Goal: Download file/media

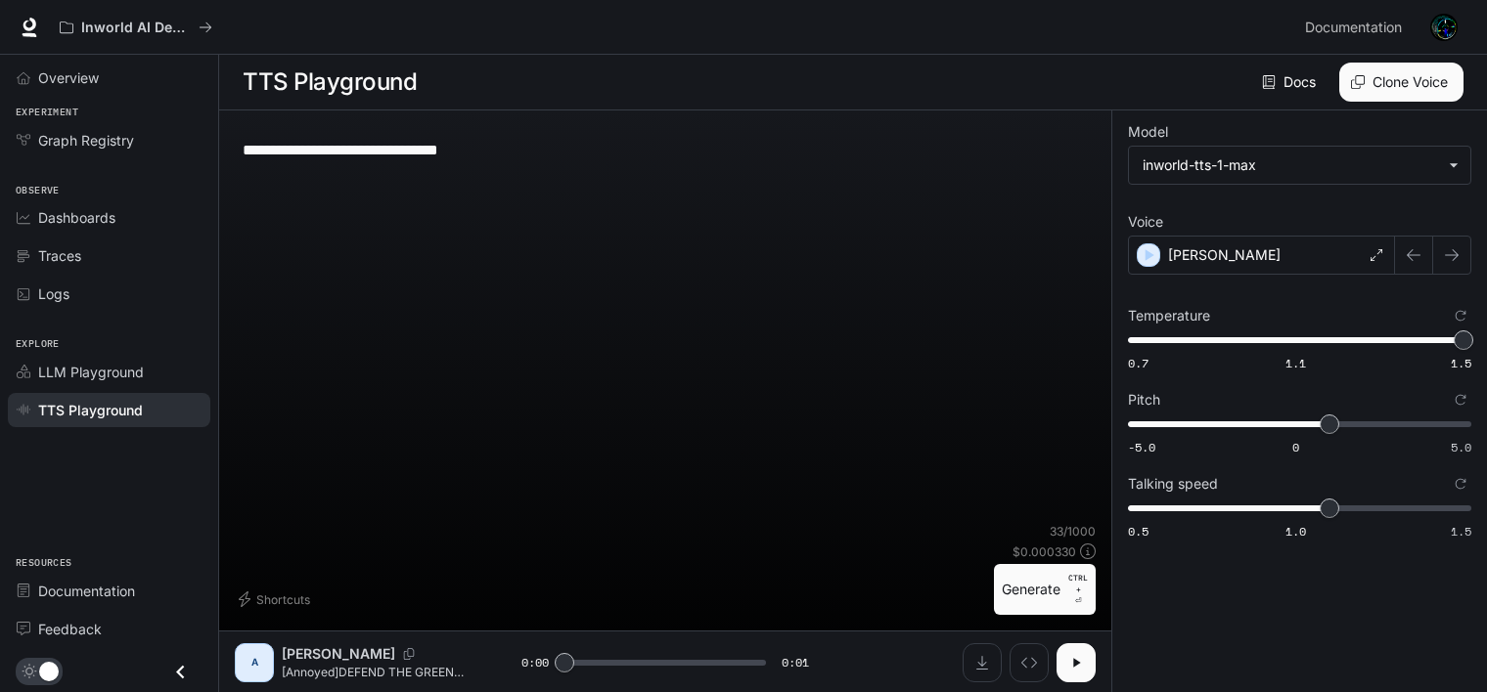
click at [1076, 675] on button "button" at bounding box center [1075, 663] width 39 height 39
click at [1013, 573] on button "Generate CTRL + ⏎" at bounding box center [1045, 589] width 102 height 51
click at [1020, 596] on button "Generate CTRL + ⏎" at bounding box center [1045, 589] width 102 height 51
click at [1055, 586] on button "Generate CTRL + ⏎" at bounding box center [1045, 589] width 102 height 51
click at [979, 658] on icon "Download audio" at bounding box center [982, 663] width 16 height 16
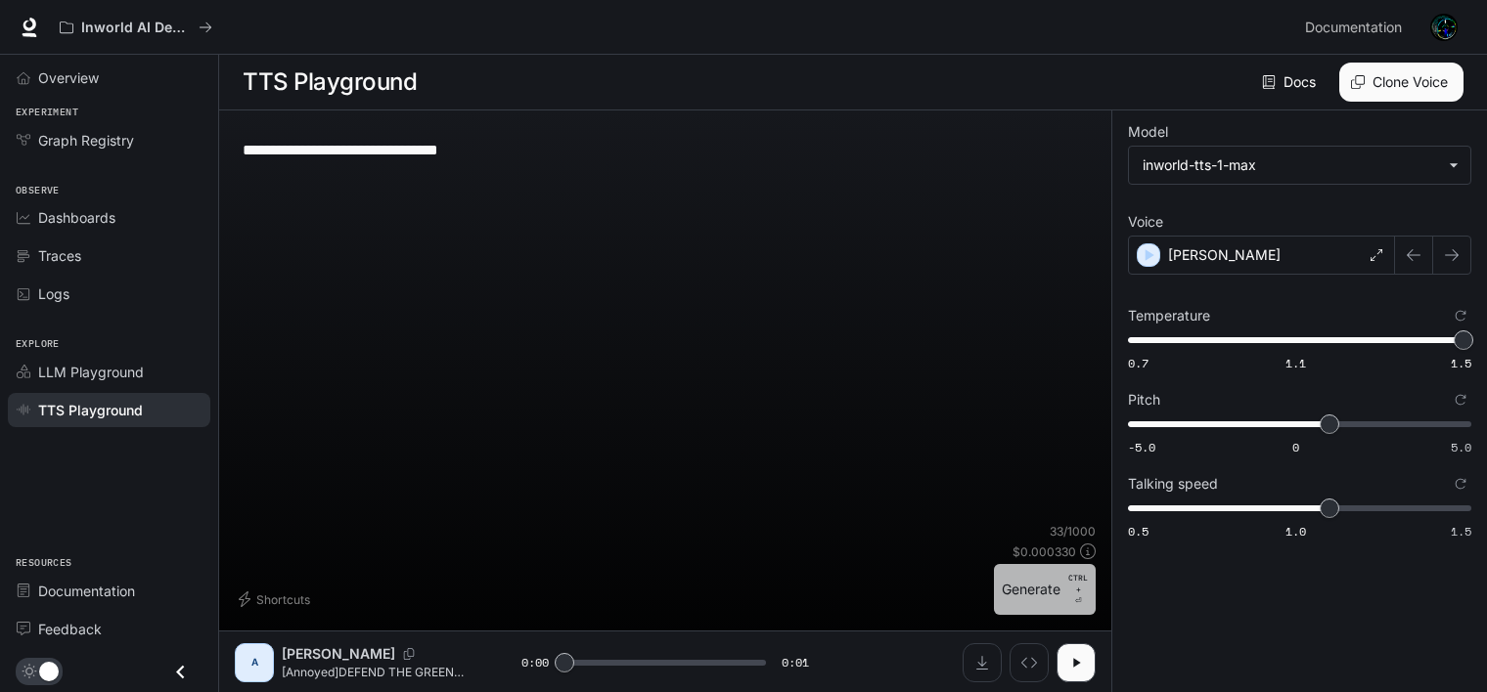
click at [1002, 591] on button "Generate CTRL + ⏎" at bounding box center [1045, 589] width 102 height 51
click at [1019, 594] on button "Generate CTRL + ⏎" at bounding box center [1045, 589] width 102 height 51
click at [1025, 606] on button "Generate CTRL + ⏎" at bounding box center [1045, 589] width 102 height 51
click at [1028, 597] on button "Generate CTRL + ⏎" at bounding box center [1045, 589] width 102 height 51
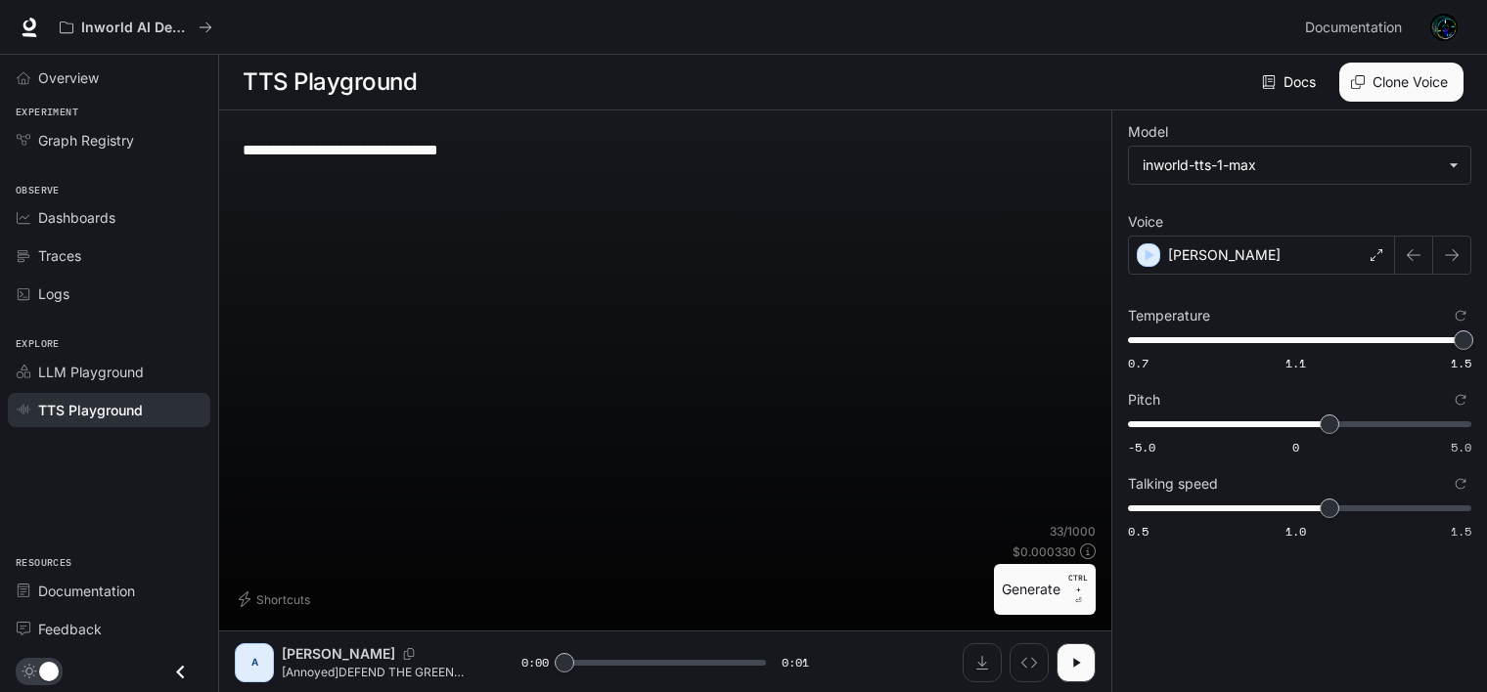
click at [1011, 581] on button "Generate CTRL + ⏎" at bounding box center [1045, 589] width 102 height 51
click at [1039, 594] on button "Generate CTRL + ⏎" at bounding box center [1045, 589] width 102 height 51
type input "*"
drag, startPoint x: 540, startPoint y: 153, endPoint x: 320, endPoint y: 150, distance: 220.1
click at [320, 150] on textarea "**********" at bounding box center [665, 150] width 845 height 22
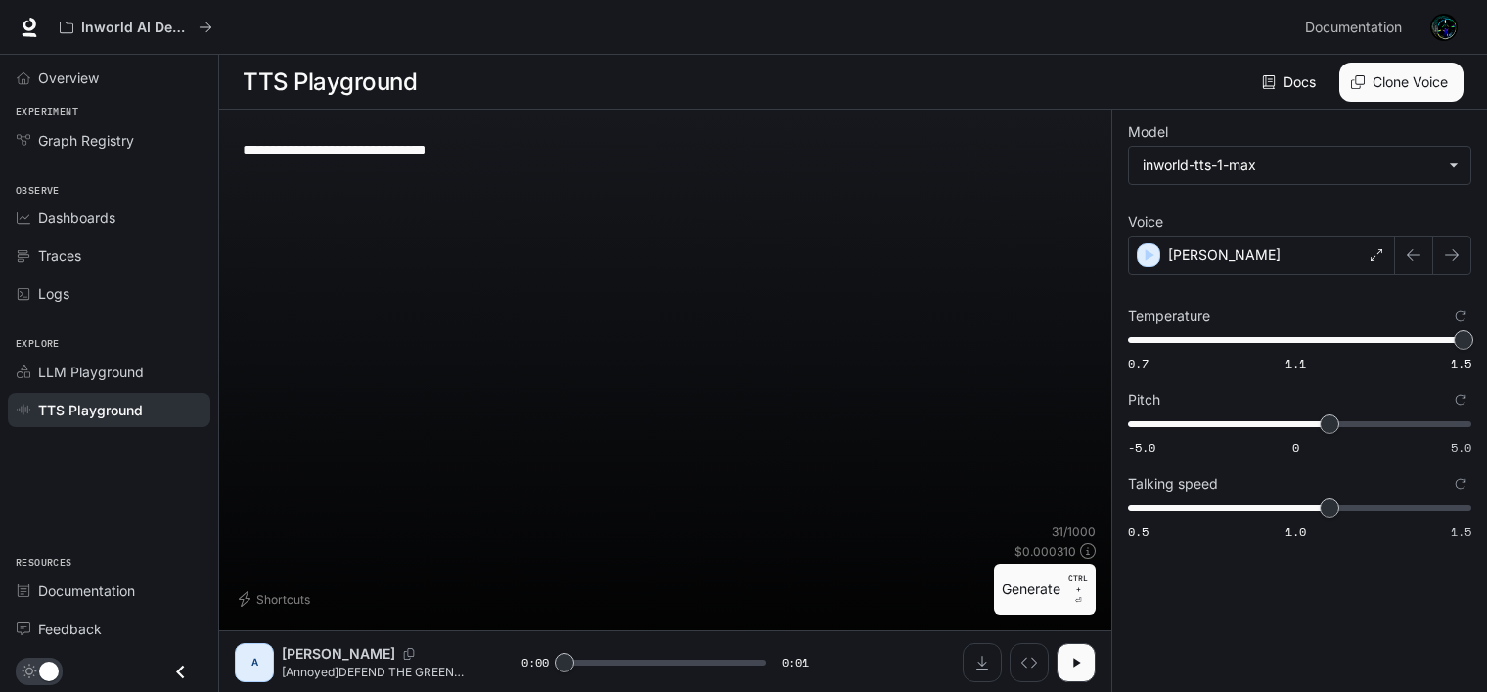
type textarea "**********"
click at [1041, 620] on div "**********" at bounding box center [665, 378] width 861 height 505
click at [1028, 575] on button "Generate CTRL + ⏎" at bounding box center [1045, 589] width 102 height 51
click at [1037, 580] on button "Generate CTRL + ⏎" at bounding box center [1045, 589] width 102 height 51
type input "*"
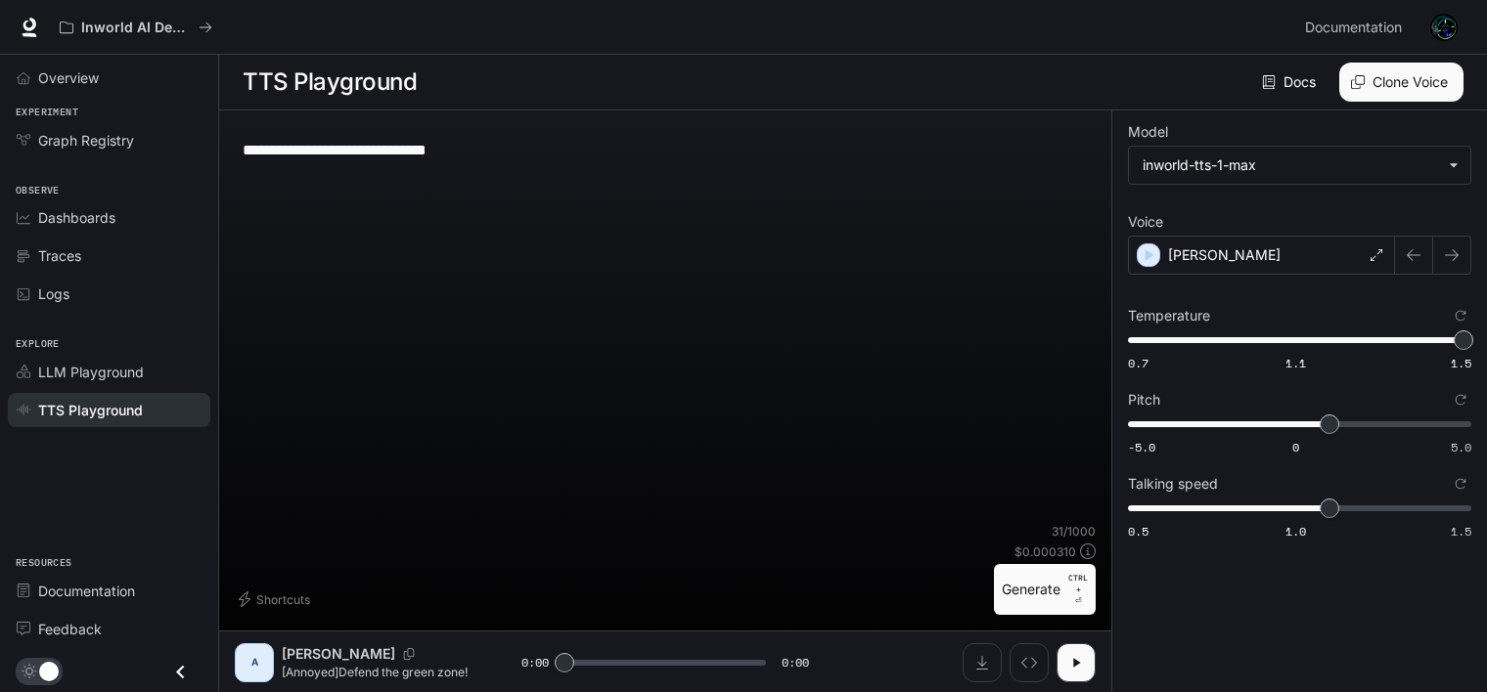
click at [554, 141] on textarea "**********" at bounding box center [665, 150] width 845 height 22
type textarea "**********"
click at [1054, 597] on button "Generate CTRL + ⏎" at bounding box center [1045, 589] width 102 height 51
type input "*"
drag, startPoint x: 320, startPoint y: 145, endPoint x: 537, endPoint y: 161, distance: 217.8
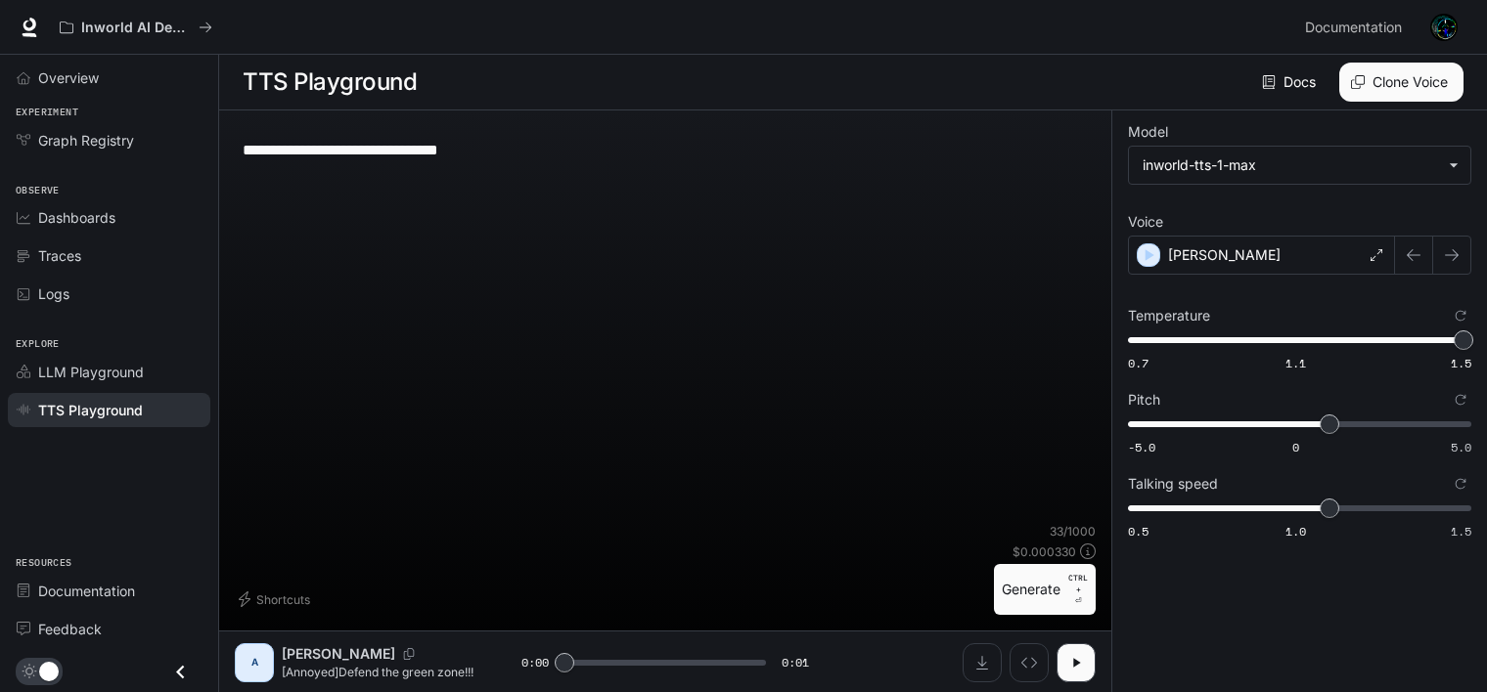
click at [537, 161] on div "**********" at bounding box center [665, 149] width 845 height 47
type textarea "**********"
click at [1048, 602] on button "Generate CTRL + ⏎" at bounding box center [1045, 589] width 102 height 51
click at [1025, 587] on button "Generate CTRL + ⏎" at bounding box center [1045, 589] width 102 height 51
click at [1035, 578] on button "Generate CTRL + ⏎" at bounding box center [1045, 589] width 102 height 51
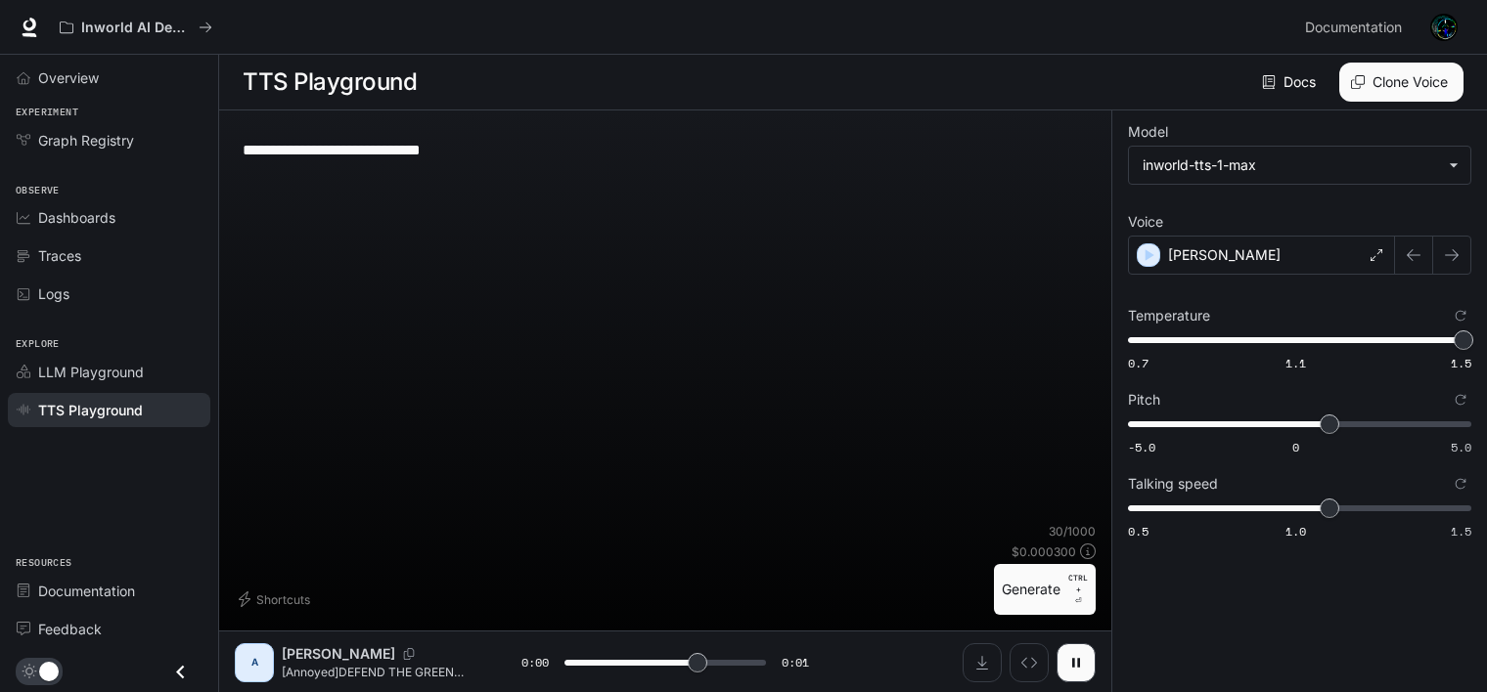
type input "*"
click at [982, 657] on icon "Download audio" at bounding box center [982, 663] width 12 height 14
click at [556, 145] on textarea "**********" at bounding box center [665, 150] width 845 height 22
type textarea "**********"
click at [1025, 589] on button "Generate CTRL + ⏎" at bounding box center [1045, 589] width 102 height 51
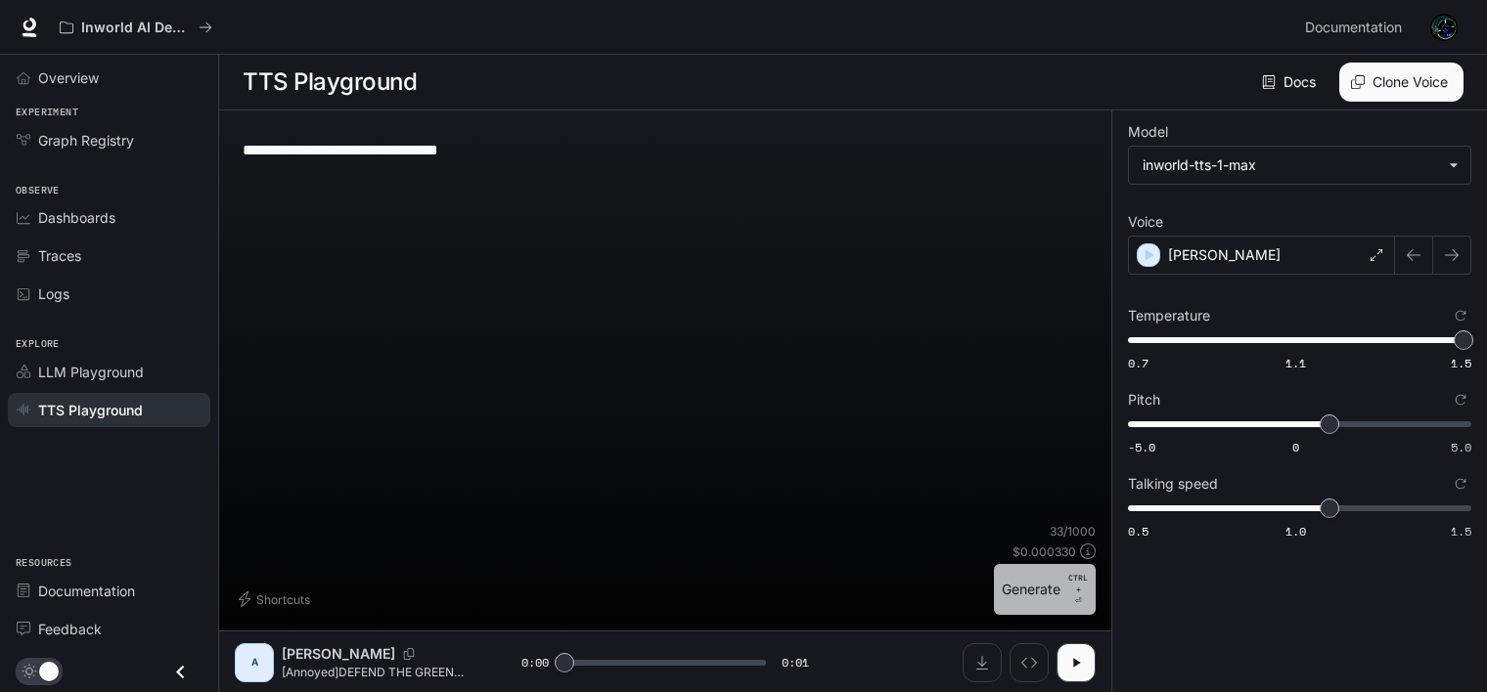
click at [1050, 595] on button "Generate CTRL + ⏎" at bounding box center [1045, 589] width 102 height 51
click at [1058, 589] on button "Generate CTRL + ⏎" at bounding box center [1045, 589] width 102 height 51
click at [1082, 663] on icon "button" at bounding box center [1076, 663] width 16 height 16
click at [1033, 577] on button "Generate CTRL + ⏎" at bounding box center [1045, 589] width 102 height 51
click at [1048, 586] on button "Generate CTRL + ⏎" at bounding box center [1045, 589] width 102 height 51
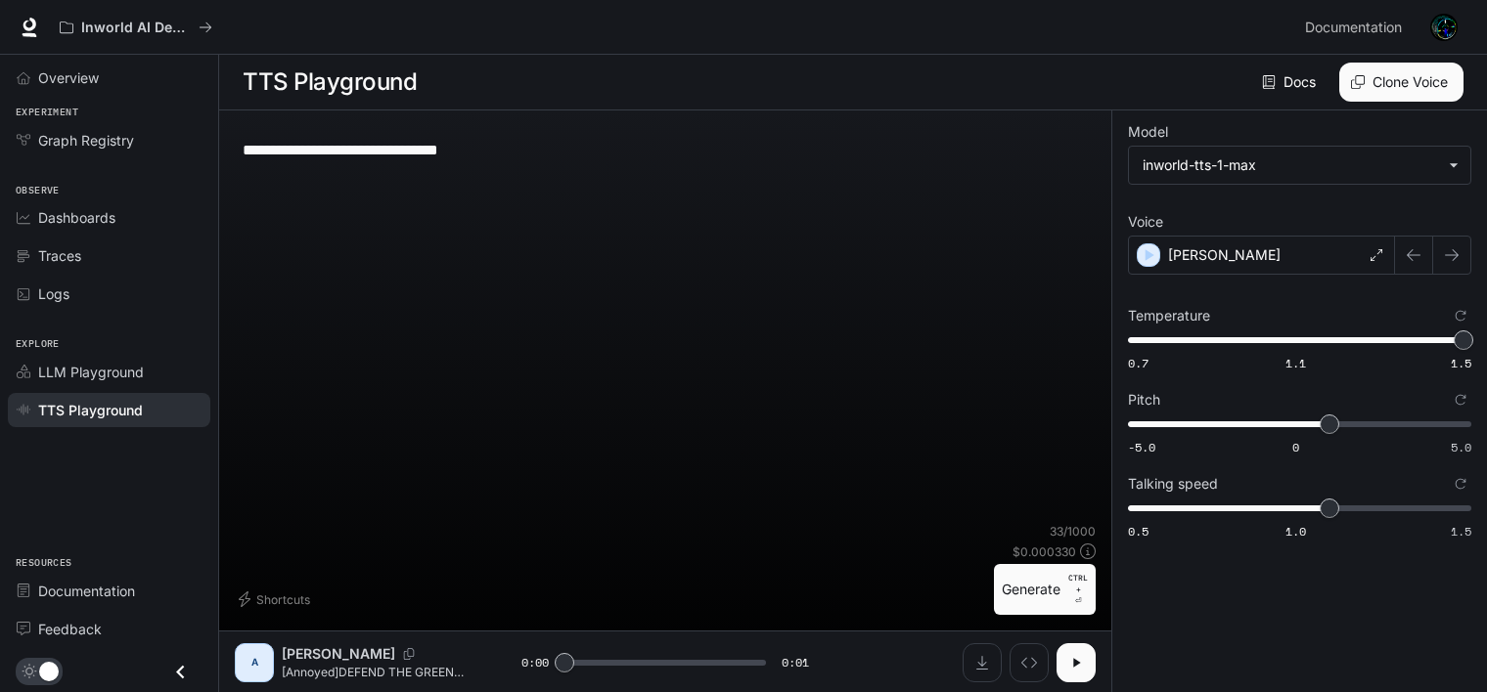
click at [1048, 586] on button "Generate CTRL + ⏎" at bounding box center [1045, 589] width 102 height 51
click at [1016, 606] on button "Generate CTRL + ⏎" at bounding box center [1045, 589] width 102 height 51
click at [1029, 567] on button "Generate CTRL + ⏎" at bounding box center [1045, 589] width 102 height 51
click at [1059, 673] on button "button" at bounding box center [1075, 663] width 39 height 39
click at [978, 660] on icon "Download audio" at bounding box center [982, 663] width 16 height 16
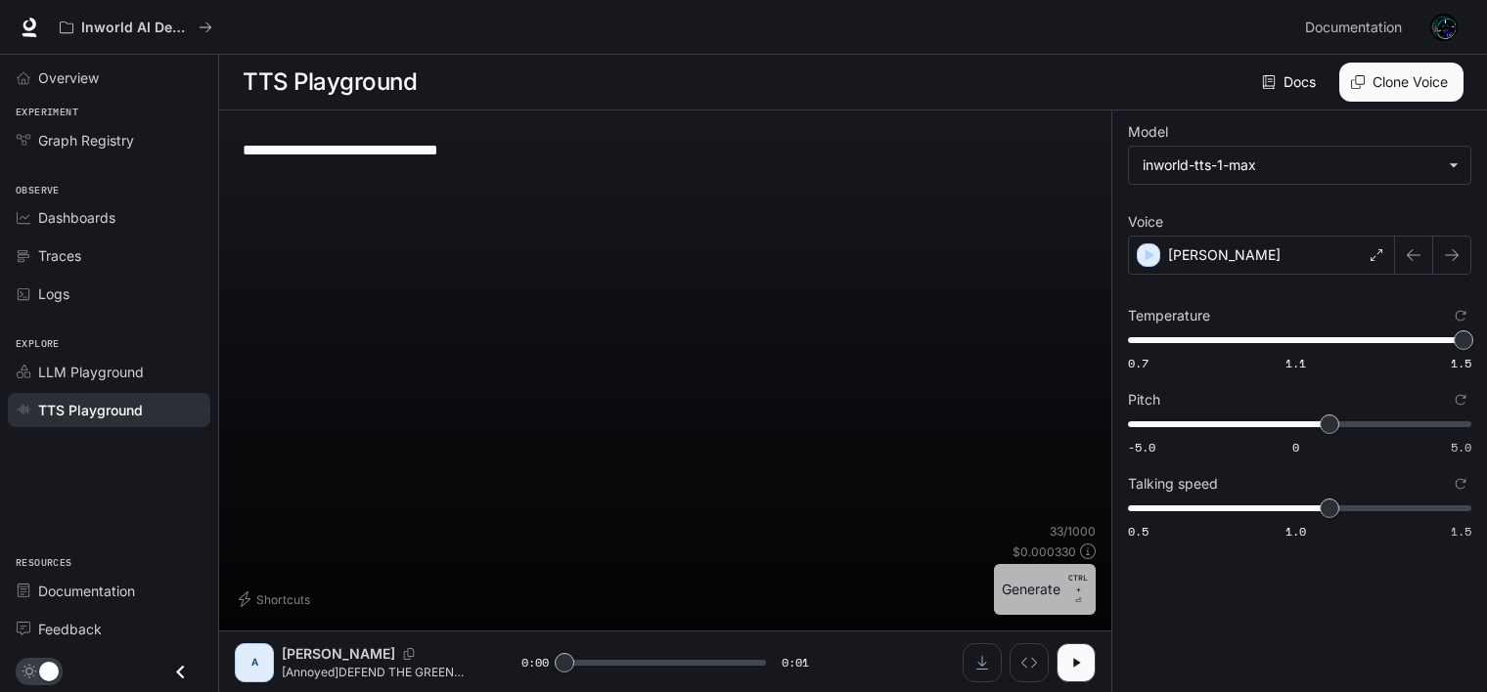
click at [1012, 587] on button "Generate CTRL + ⏎" at bounding box center [1045, 589] width 102 height 51
click at [1051, 596] on button "Generate CTRL + ⏎" at bounding box center [1045, 589] width 102 height 51
click at [1048, 570] on button "Generate CTRL + ⏎" at bounding box center [1045, 589] width 102 height 51
click at [980, 665] on icon "Download audio" at bounding box center [982, 663] width 16 height 16
click at [1017, 592] on button "Generate CTRL + ⏎" at bounding box center [1045, 589] width 102 height 51
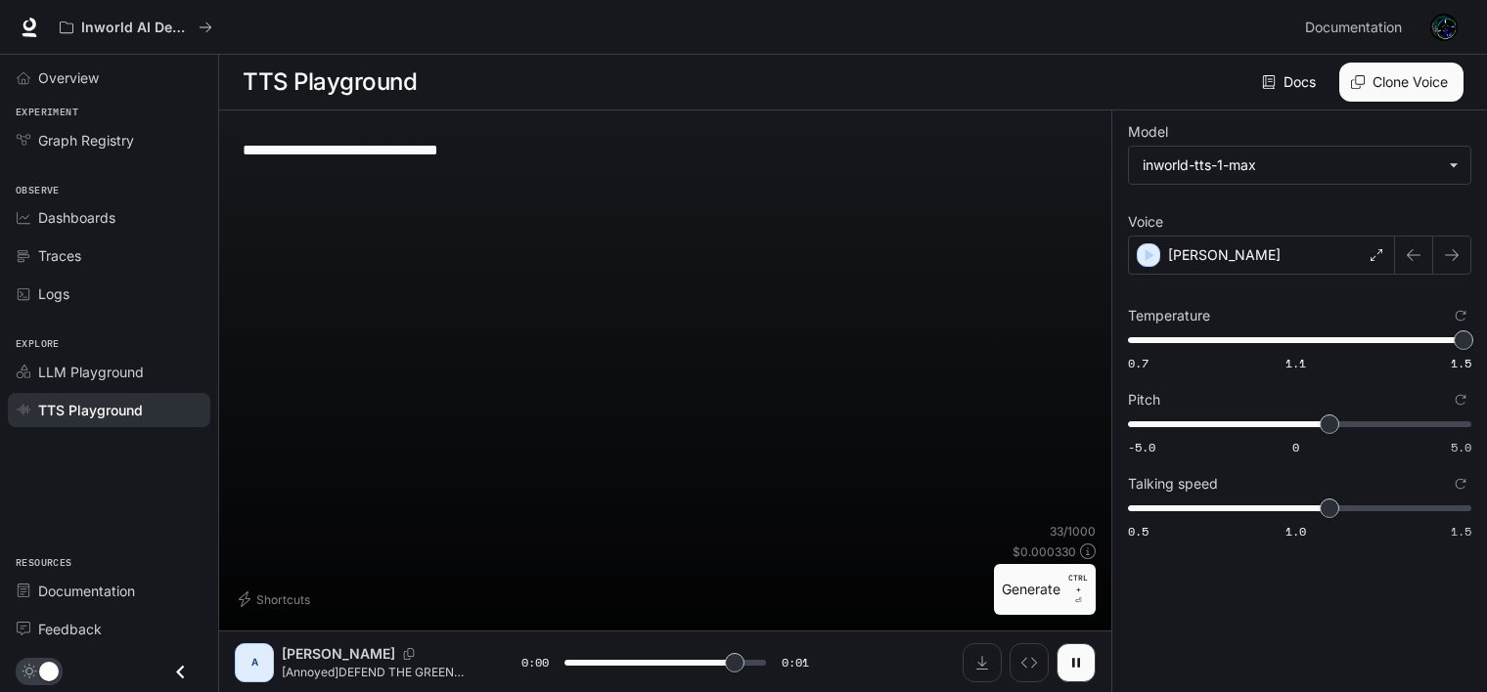
type input "*"
click at [967, 654] on button "Download audio" at bounding box center [981, 663] width 39 height 39
click at [446, 150] on textarea "**********" at bounding box center [665, 150] width 845 height 22
type textarea "**********"
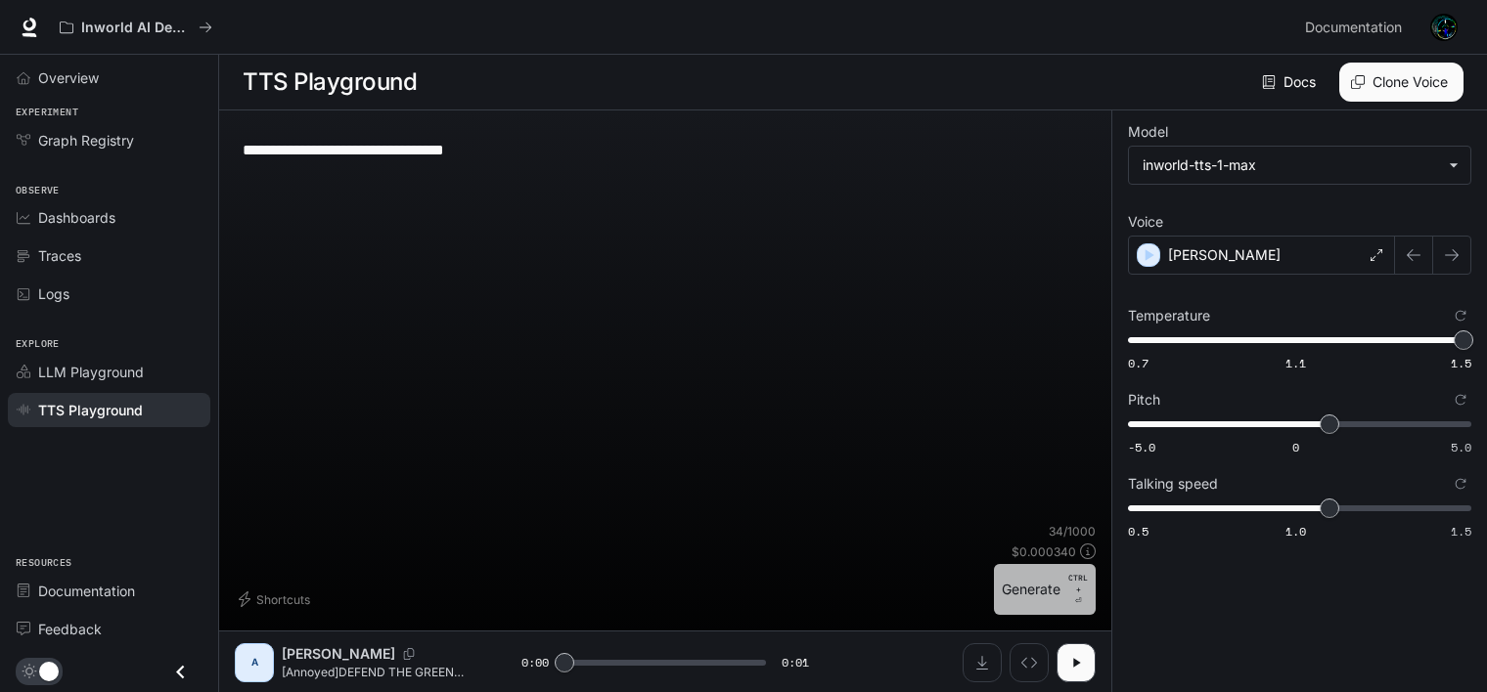
click at [1058, 583] on button "Generate CTRL + ⏎" at bounding box center [1045, 589] width 102 height 51
click at [1067, 675] on button "button" at bounding box center [1075, 663] width 39 height 39
click at [1056, 581] on button "Generate CTRL + ⏎" at bounding box center [1045, 589] width 102 height 51
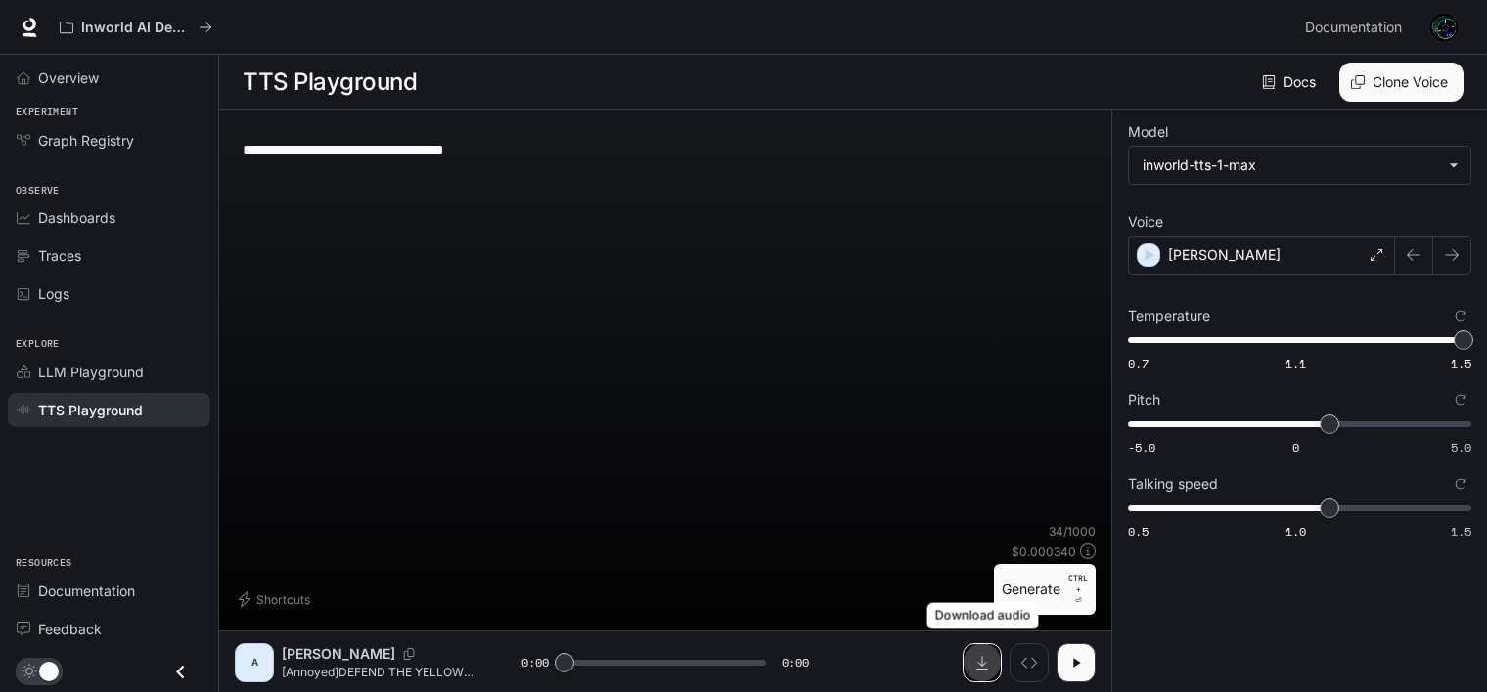
click at [991, 661] on button "Download audio" at bounding box center [981, 663] width 39 height 39
click at [1014, 587] on button "Generate CTRL + ⏎" at bounding box center [1045, 589] width 102 height 51
click at [970, 674] on button "Download audio" at bounding box center [981, 663] width 39 height 39
click at [1000, 596] on button "Generate CTRL + ⏎" at bounding box center [1045, 589] width 102 height 51
click at [1028, 589] on button "Generate CTRL + ⏎" at bounding box center [1045, 589] width 102 height 51
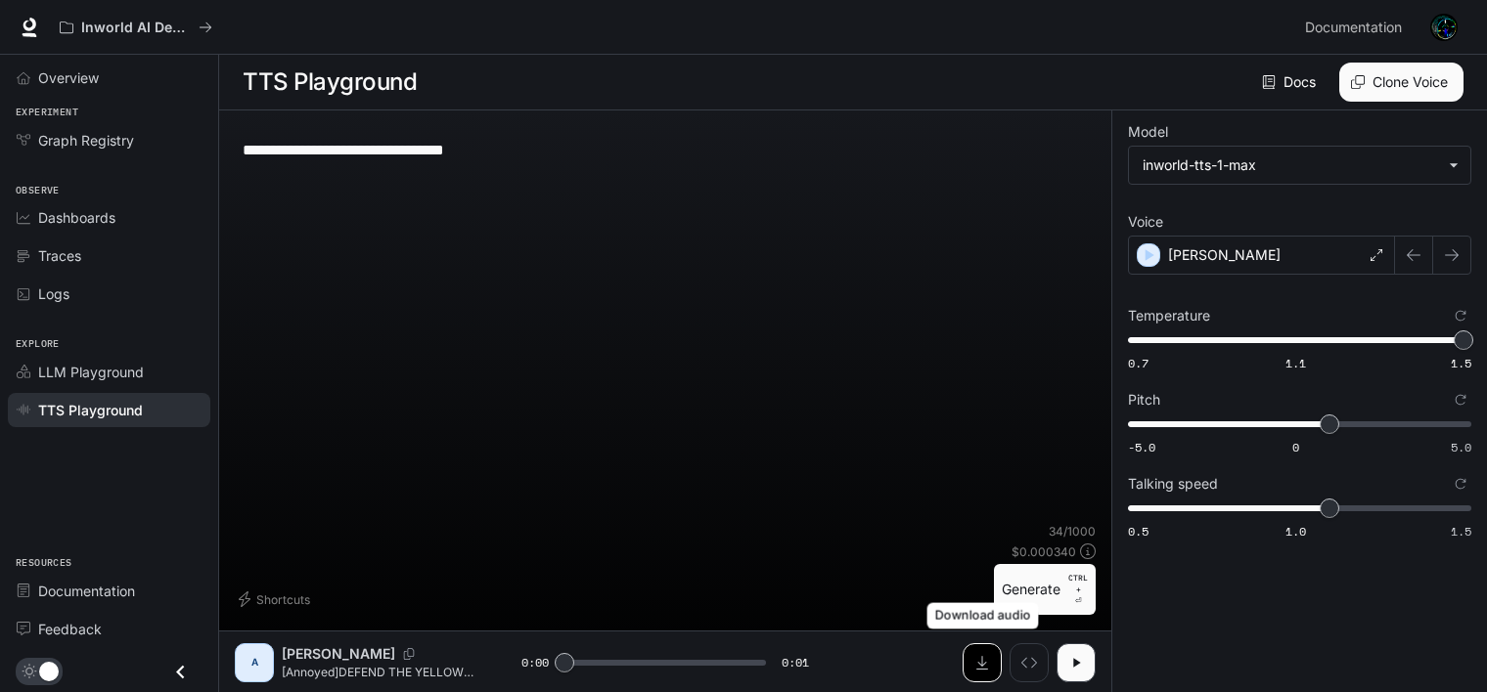
click at [979, 660] on icon "Download audio" at bounding box center [982, 663] width 16 height 16
click at [1013, 589] on button "Generate CTRL + ⏎" at bounding box center [1045, 589] width 102 height 51
click at [975, 655] on icon "Download audio" at bounding box center [982, 663] width 16 height 16
click at [1014, 580] on button "Generate CTRL + ⏎" at bounding box center [1045, 589] width 102 height 51
click at [985, 651] on button "Download audio" at bounding box center [981, 663] width 39 height 39
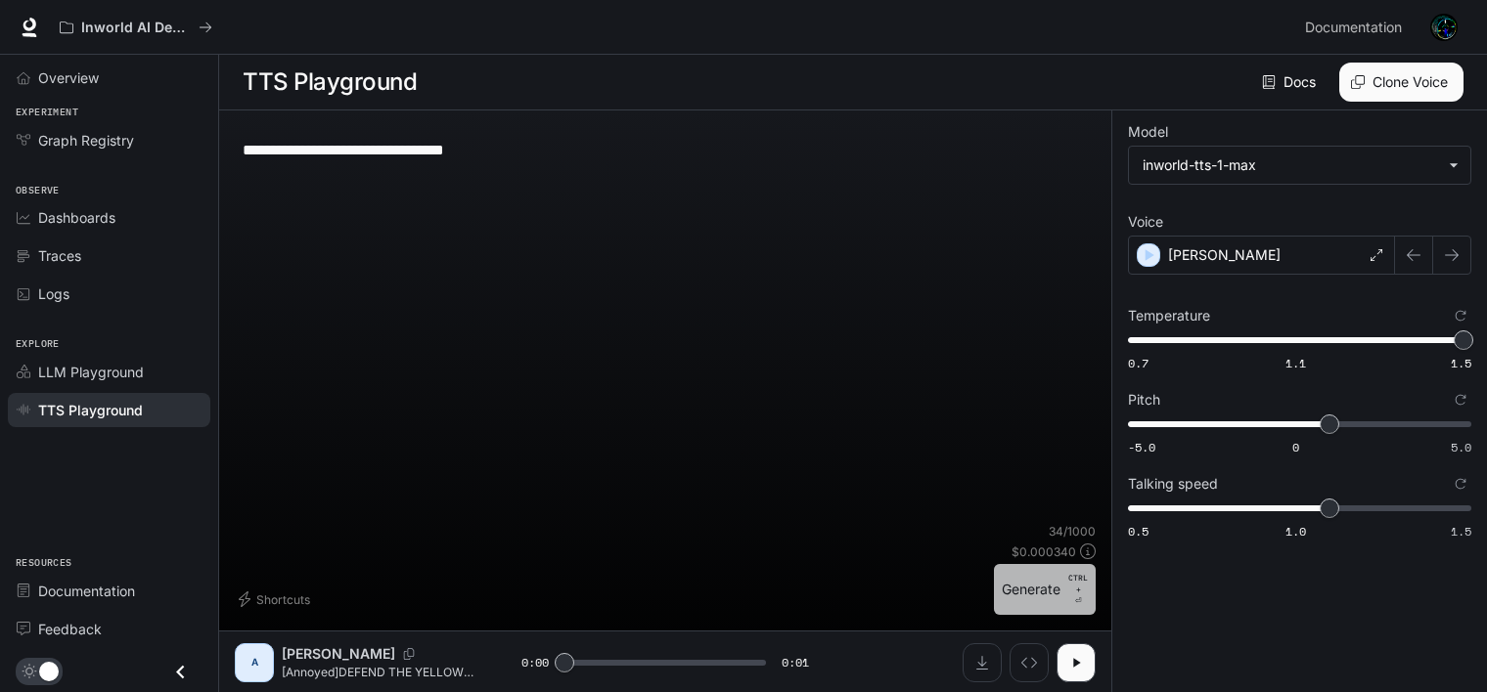
click at [1014, 575] on button "Generate CTRL + ⏎" at bounding box center [1045, 589] width 102 height 51
click at [1012, 612] on button "Generate CTRL + ⏎" at bounding box center [1045, 589] width 102 height 51
click at [1017, 592] on button "Generate CTRL + ⏎" at bounding box center [1045, 589] width 102 height 51
click at [983, 653] on button "Download audio" at bounding box center [981, 663] width 39 height 39
click at [1051, 597] on button "Generate CTRL + ⏎" at bounding box center [1045, 589] width 102 height 51
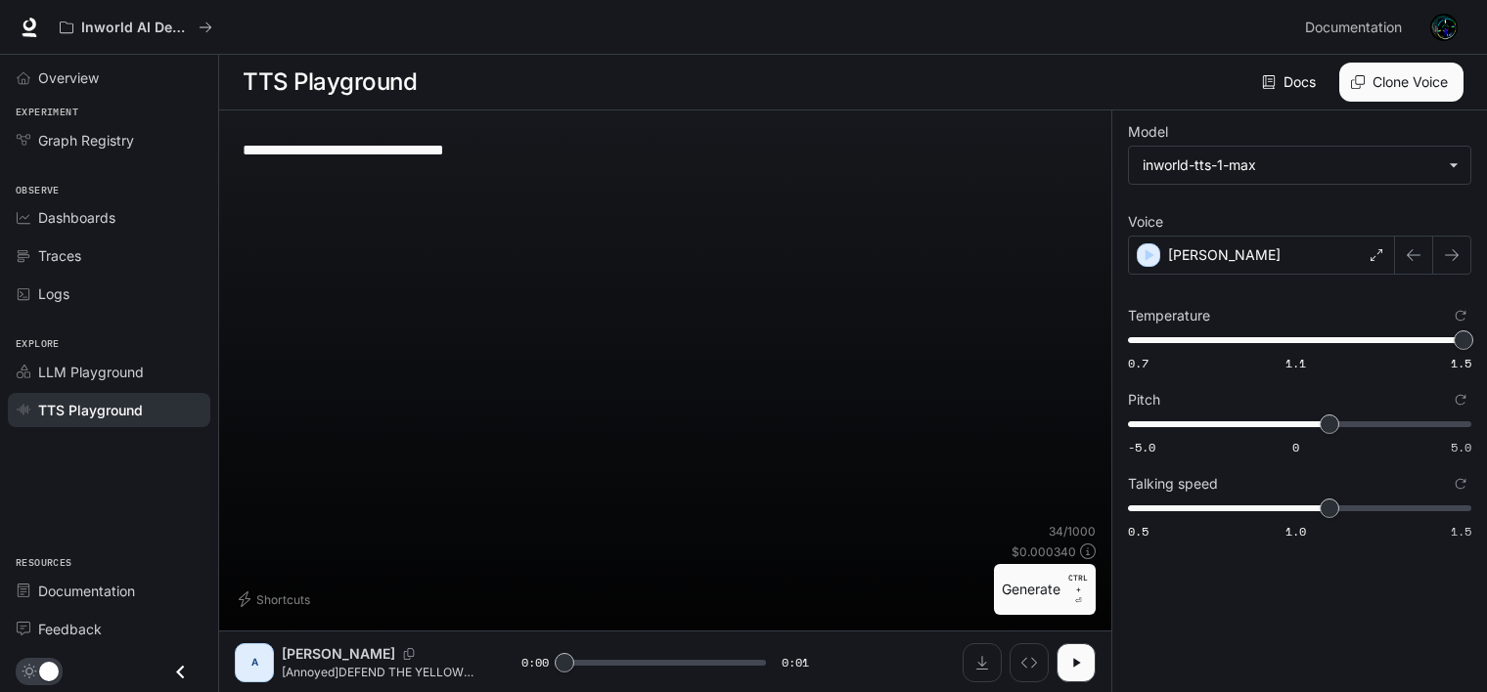
click at [1051, 597] on button "Generate CTRL + ⏎" at bounding box center [1045, 589] width 102 height 51
click at [1042, 574] on button "Generate CTRL + ⏎" at bounding box center [1045, 589] width 102 height 51
click at [1037, 585] on button "Generate CTRL + ⏎" at bounding box center [1045, 589] width 102 height 51
click at [1023, 579] on button "Generate CTRL + ⏎" at bounding box center [1045, 589] width 102 height 51
click at [1016, 598] on button "Generate CTRL + ⏎" at bounding box center [1045, 589] width 102 height 51
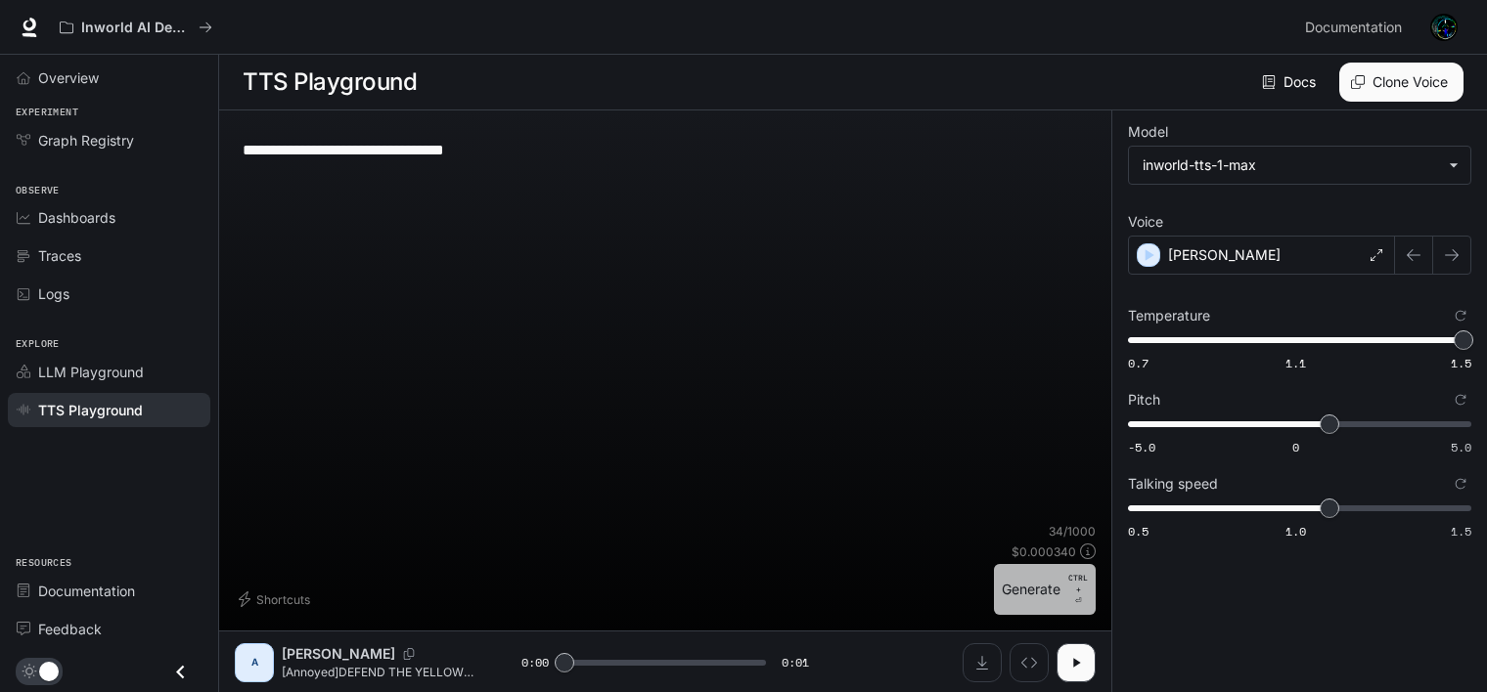
click at [1016, 598] on button "Generate CTRL + ⏎" at bounding box center [1045, 589] width 102 height 51
click at [1069, 569] on button "Generate CTRL + ⏎" at bounding box center [1045, 589] width 102 height 51
type input "*"
drag, startPoint x: 986, startPoint y: 650, endPoint x: 978, endPoint y: 666, distance: 17.5
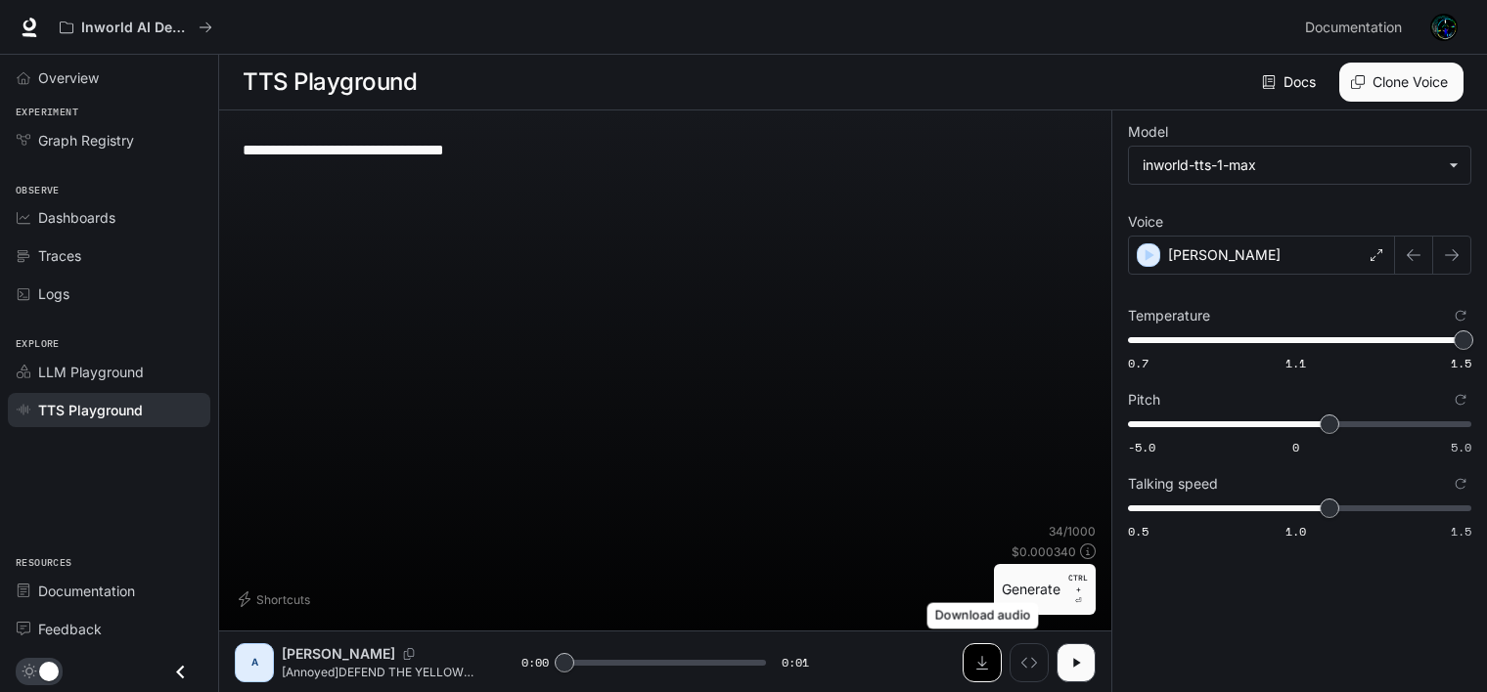
click at [978, 666] on icon "Download audio" at bounding box center [982, 663] width 16 height 16
